Goal: Information Seeking & Learning: Learn about a topic

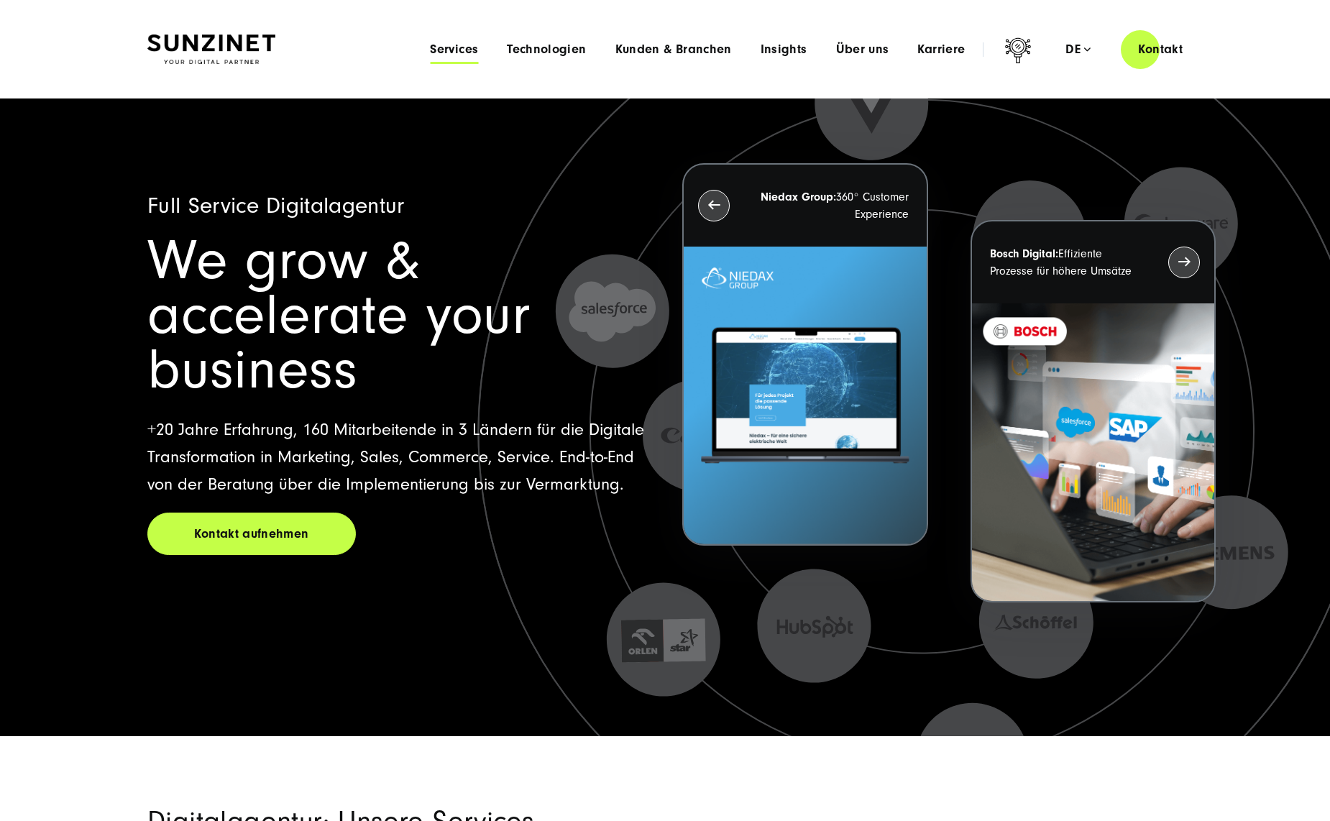
click at [449, 42] on span "Services" at bounding box center [454, 49] width 48 height 14
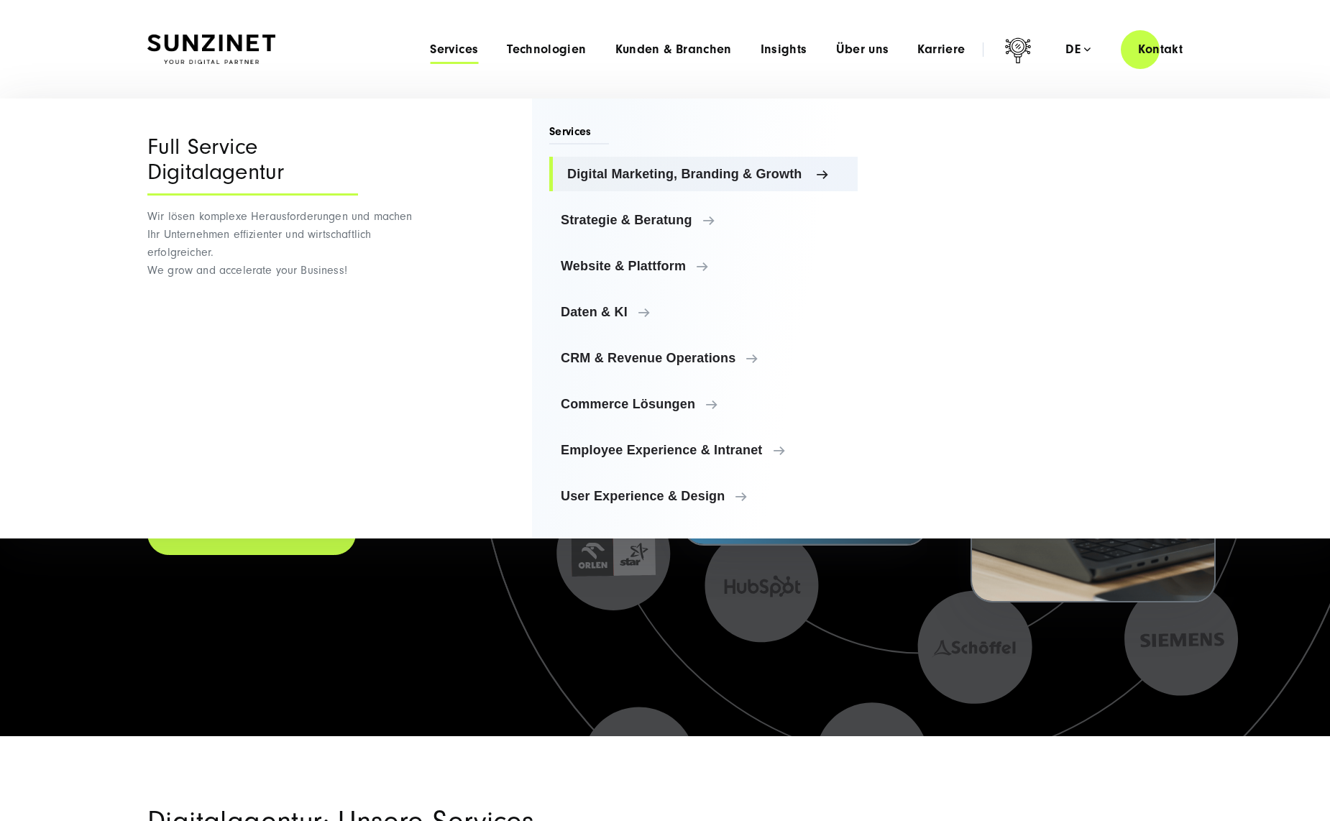
click at [813, 178] on span "Digital Marketing, Branding & Growth" at bounding box center [706, 174] width 279 height 14
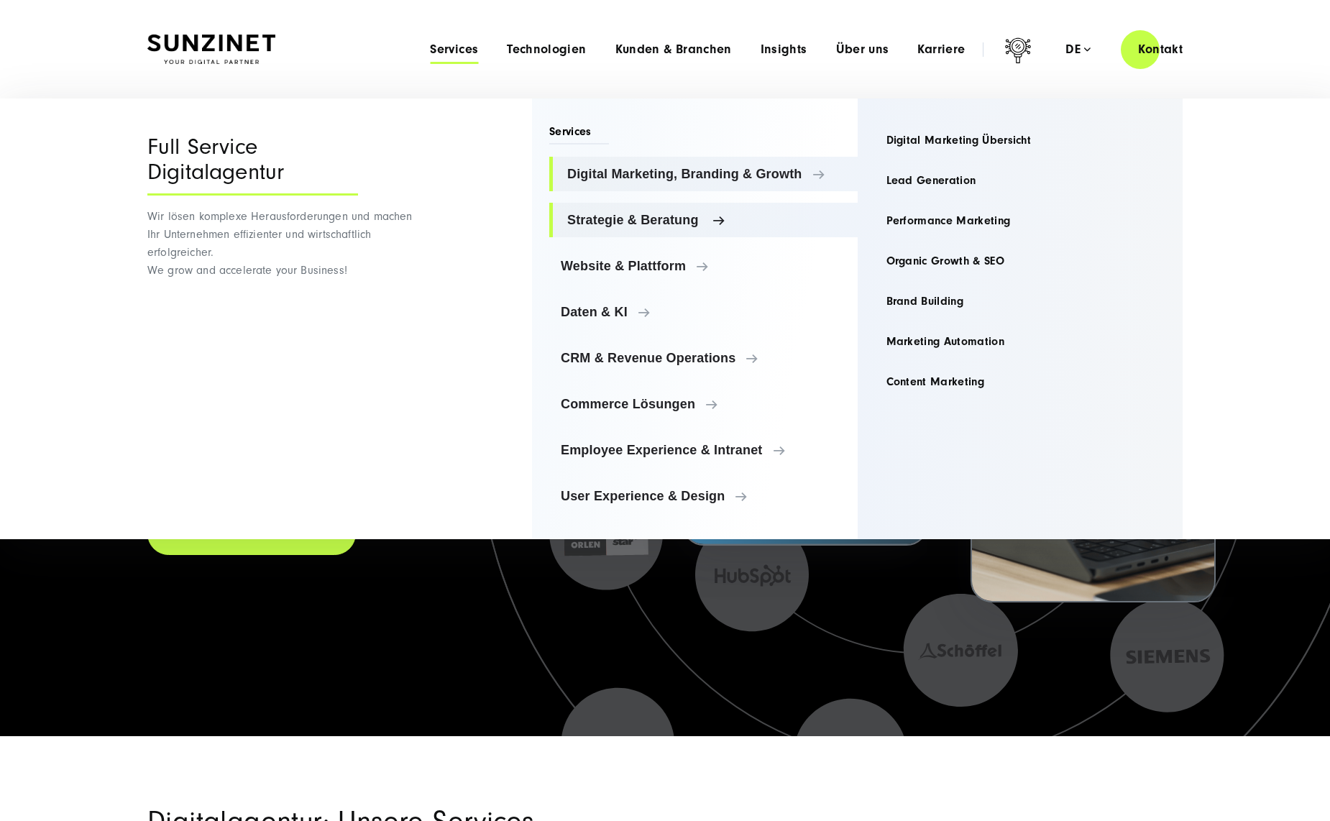
click at [747, 223] on span "Strategie & Beratung" at bounding box center [706, 220] width 279 height 14
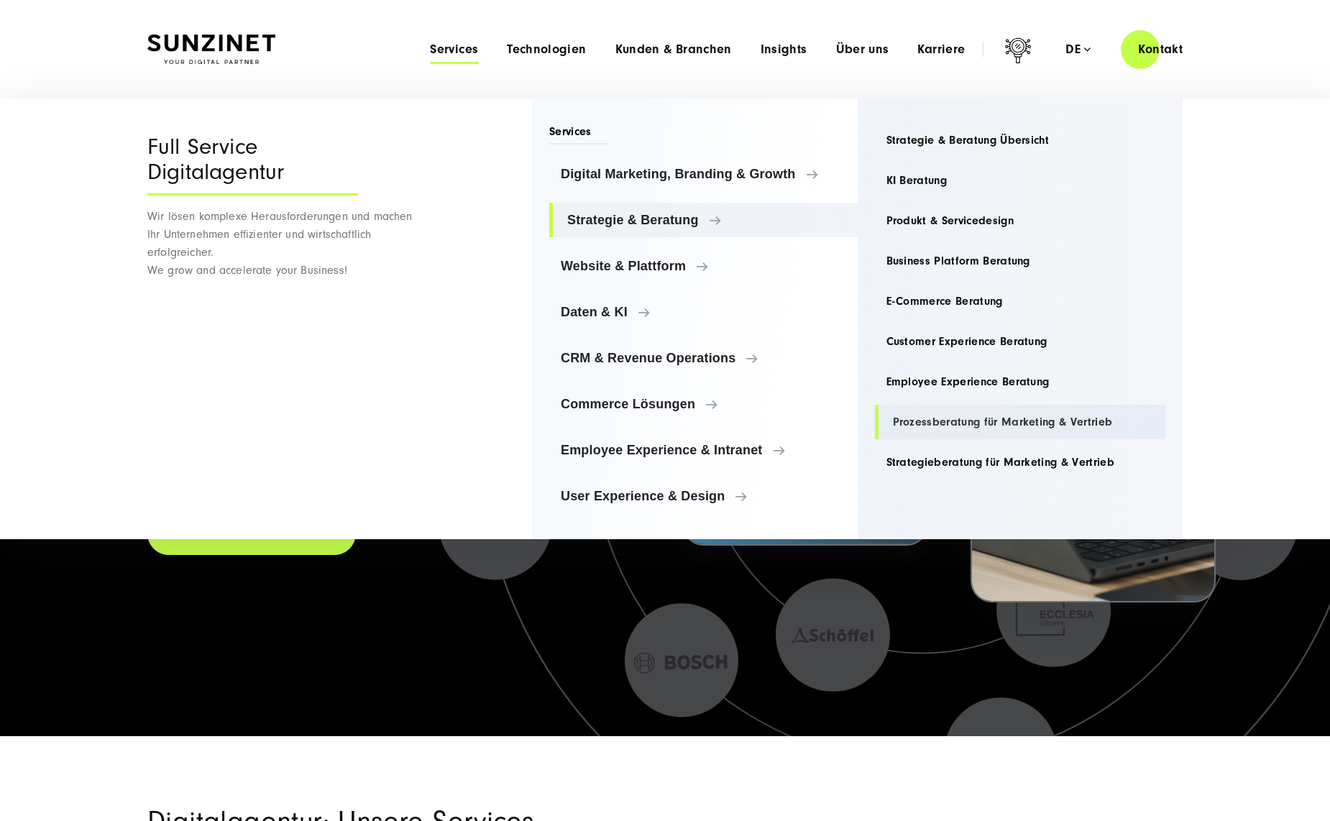
click at [1037, 428] on link "Prozessberatung für Marketing & Vertrieb" at bounding box center [1020, 422] width 291 height 35
